Goal: Information Seeking & Learning: Learn about a topic

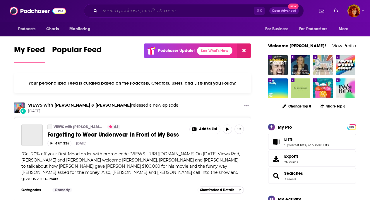
click at [111, 10] on input "Search podcasts, credits, & more..." at bounding box center [177, 10] width 154 height 9
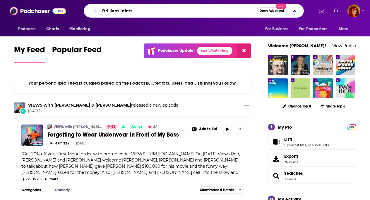
type input "Brilliant Idiots"
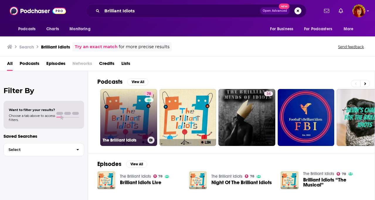
click at [122, 118] on link "78 The Brilliant Idiots" at bounding box center [128, 117] width 57 height 57
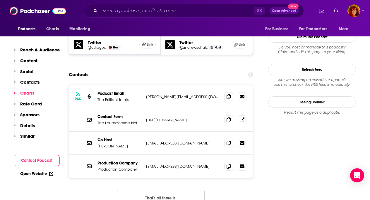
scroll to position [548, 0]
